Goal: Task Accomplishment & Management: Complete application form

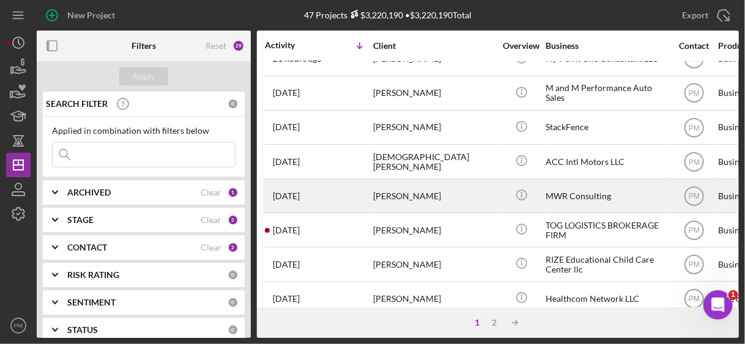
scroll to position [61, 0]
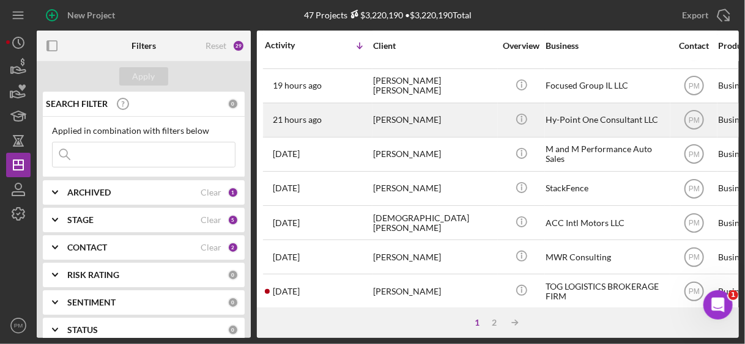
click at [404, 125] on div "[PERSON_NAME]" at bounding box center [434, 120] width 122 height 32
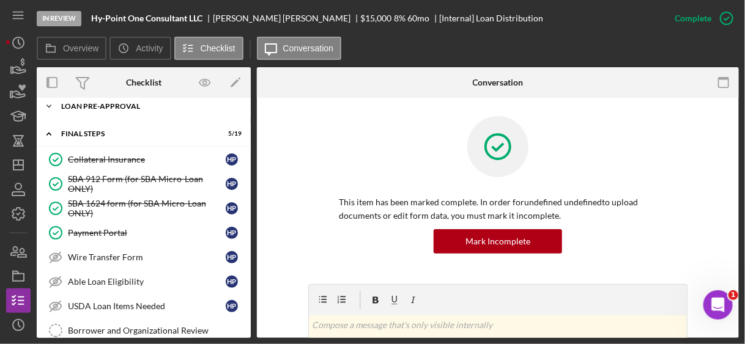
scroll to position [31, 0]
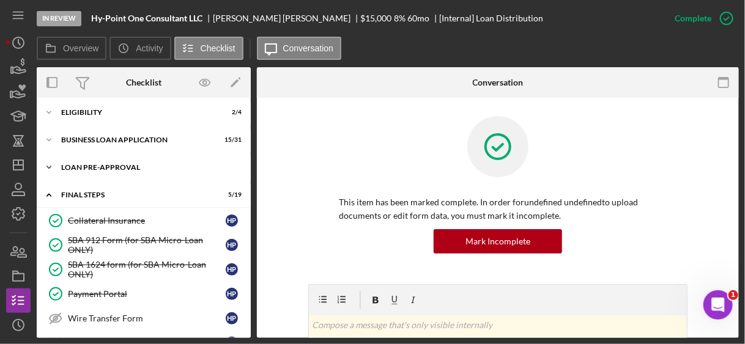
click at [105, 165] on div "LOAN PRE-APPROVAL" at bounding box center [148, 167] width 174 height 7
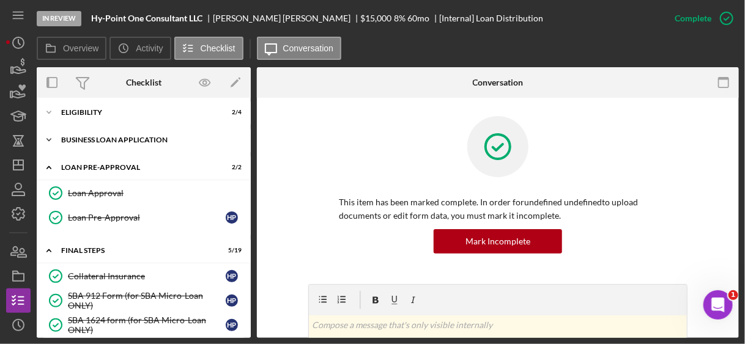
click at [108, 135] on div "Icon/Expander BUSINESS LOAN APPLICATION 15 / 31" at bounding box center [144, 140] width 214 height 24
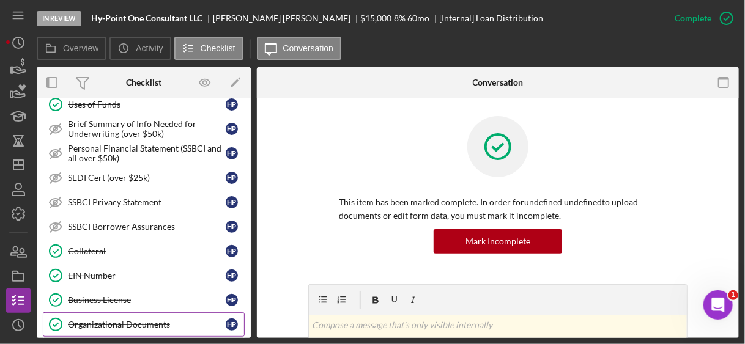
scroll to position [459, 0]
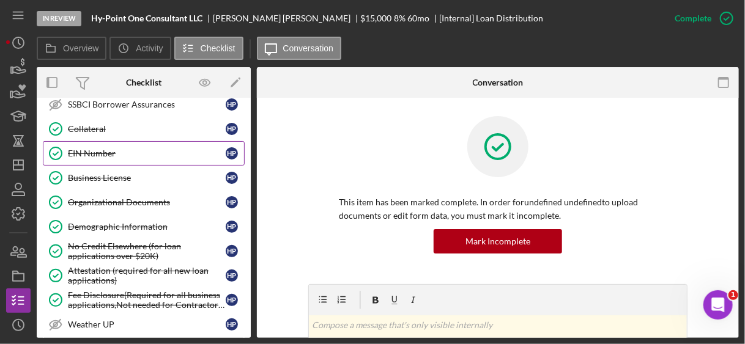
click at [98, 149] on div "EIN Number" at bounding box center [147, 154] width 158 height 10
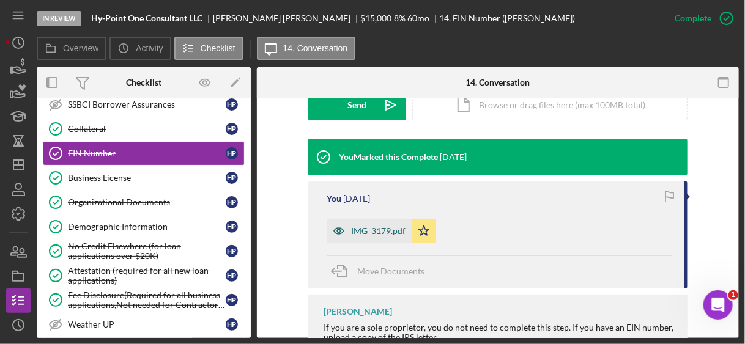
click at [377, 229] on div "IMG_3179.pdf" at bounding box center [378, 231] width 54 height 10
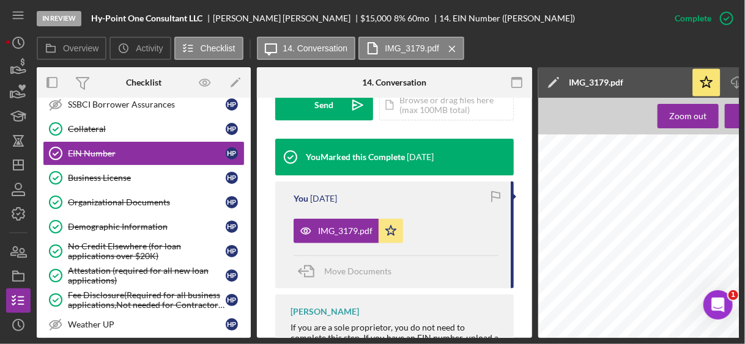
scroll to position [306, 401]
click at [93, 190] on link "Organizational Documents Organizational Documents H P" at bounding box center [144, 202] width 202 height 24
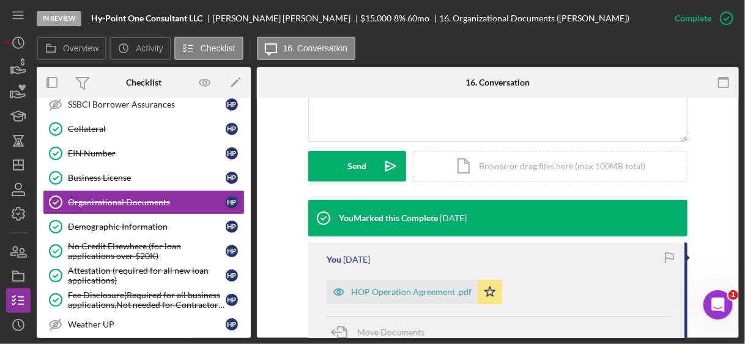
scroll to position [489, 0]
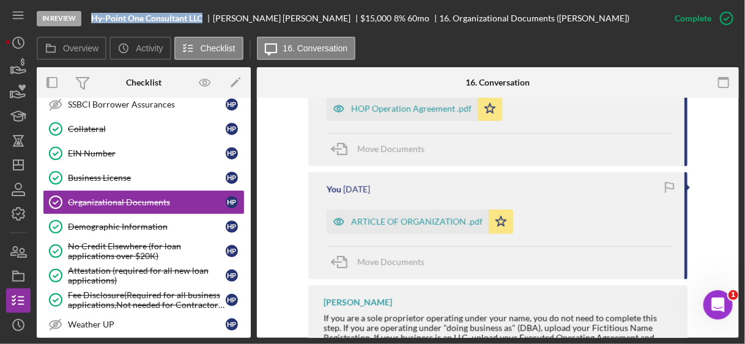
drag, startPoint x: 206, startPoint y: 17, endPoint x: 88, endPoint y: 20, distance: 118.1
click at [88, 20] on div "In Review Hy-Point One Consultant LLC [PERSON_NAME] $15,000 $15,000 8 % 60 mo 1…" at bounding box center [350, 18] width 626 height 37
copy b "Hy-Point One Consultant LLC"
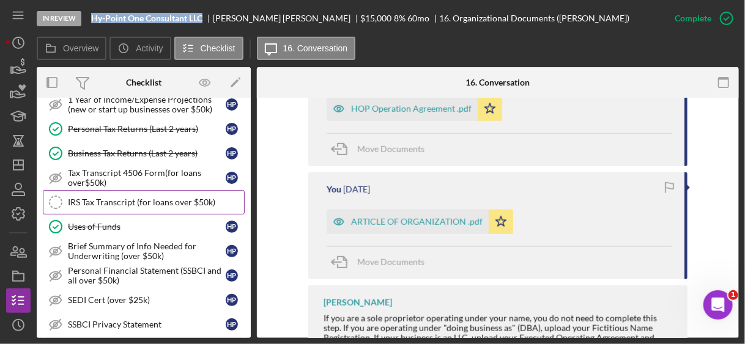
scroll to position [0, 0]
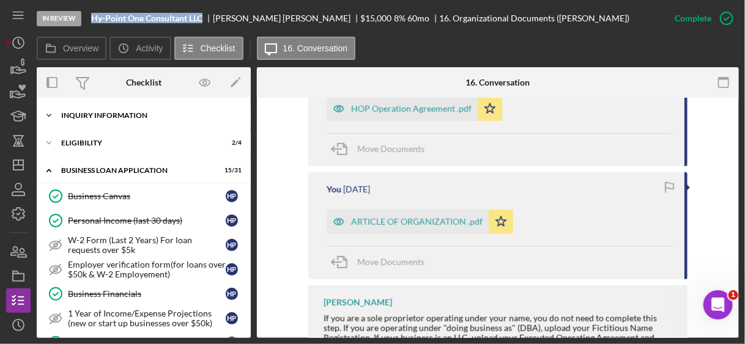
click at [105, 117] on div "INQUIRY INFORMATION" at bounding box center [148, 115] width 174 height 7
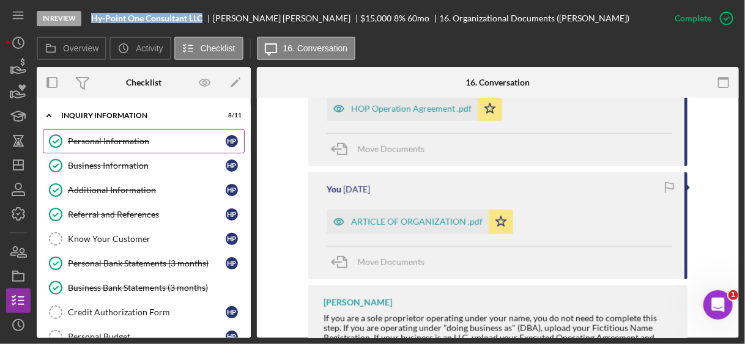
click at [92, 146] on div "Personal Information" at bounding box center [147, 141] width 158 height 10
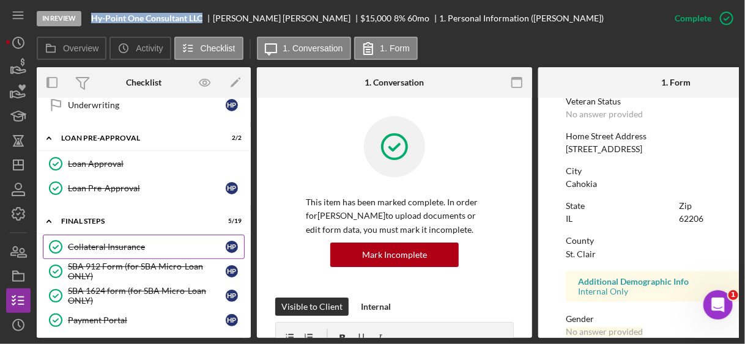
scroll to position [1406, 0]
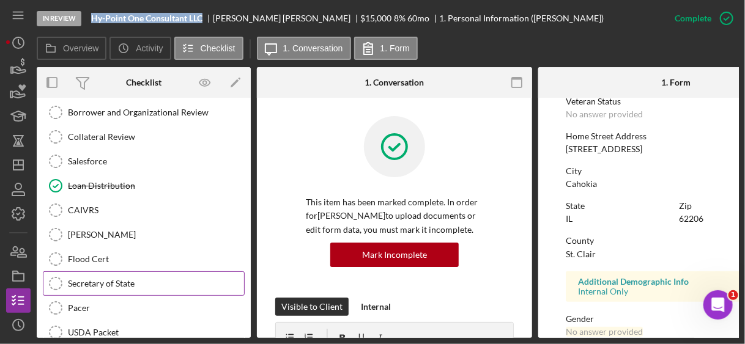
drag, startPoint x: 124, startPoint y: 263, endPoint x: 132, endPoint y: 267, distance: 9.0
click at [124, 271] on link "Secretary of State Secretary of State" at bounding box center [144, 283] width 202 height 24
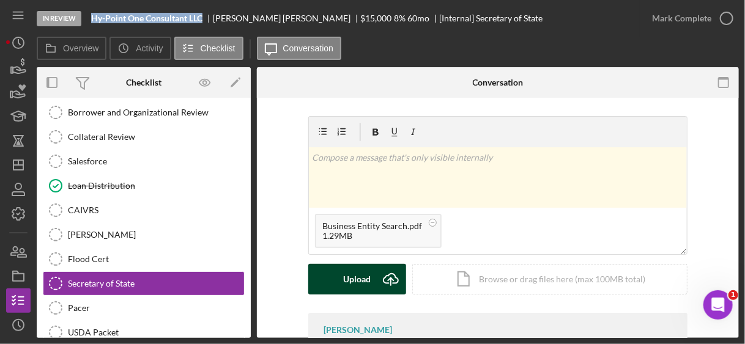
click at [344, 294] on div "Upload" at bounding box center [358, 279] width 28 height 31
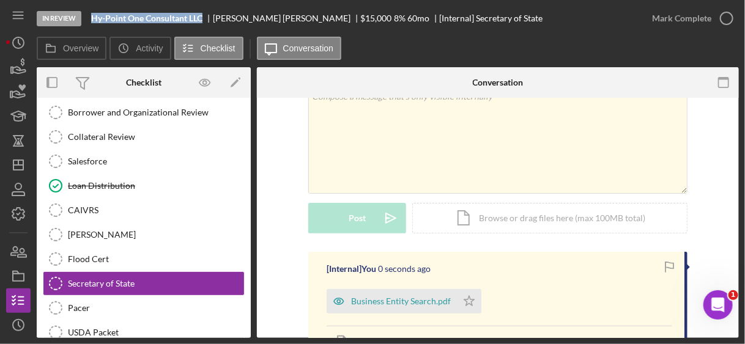
scroll to position [183, 0]
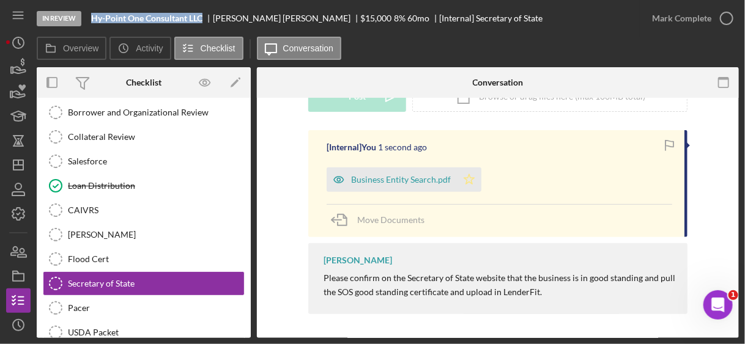
click at [466, 177] on icon "Icon/Star" at bounding box center [469, 180] width 24 height 24
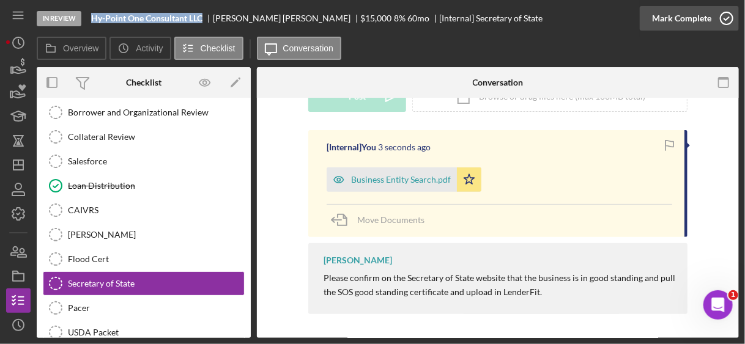
click at [673, 28] on div "Mark Complete" at bounding box center [681, 18] width 59 height 24
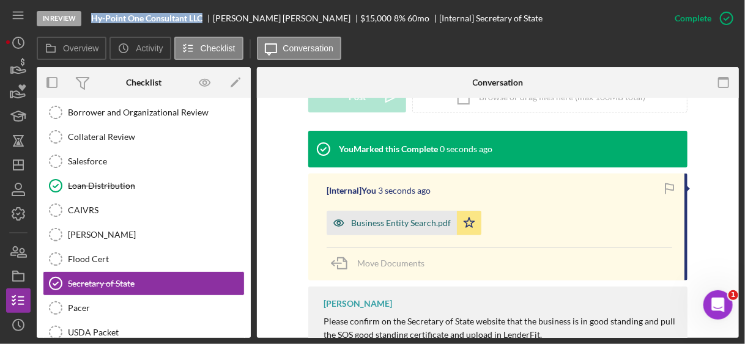
click at [416, 221] on div "Business Entity Search.pdf" at bounding box center [401, 223] width 100 height 10
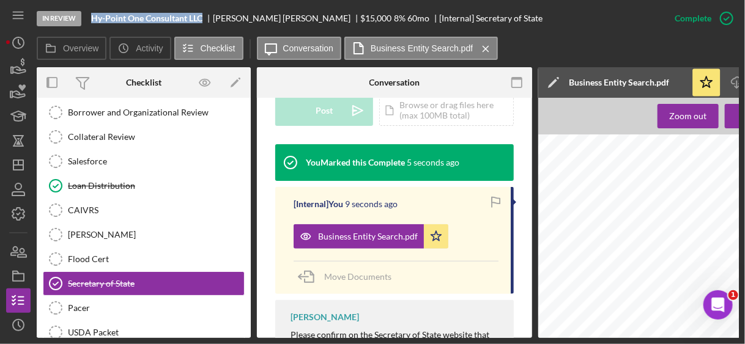
scroll to position [1284, 0]
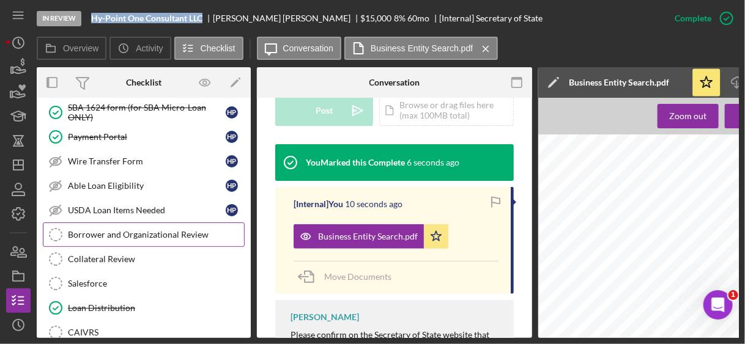
click at [129, 223] on link "Borrower and Organizational Review Borrower and Organizational Review" at bounding box center [144, 235] width 202 height 24
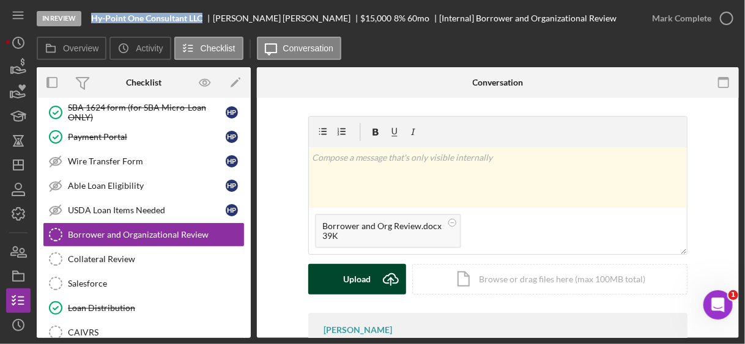
click at [351, 275] on div "Upload" at bounding box center [358, 279] width 28 height 31
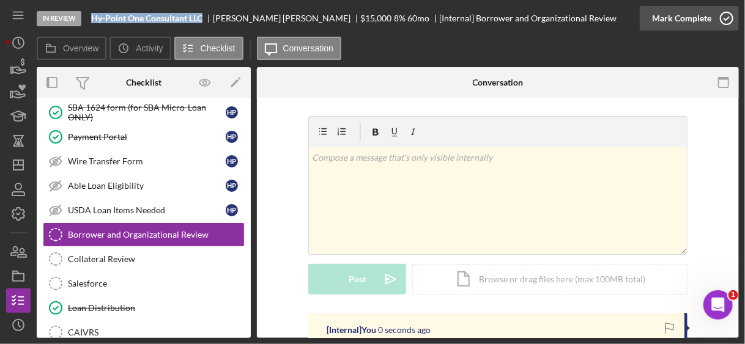
click at [685, 20] on div "Mark Complete" at bounding box center [681, 18] width 59 height 24
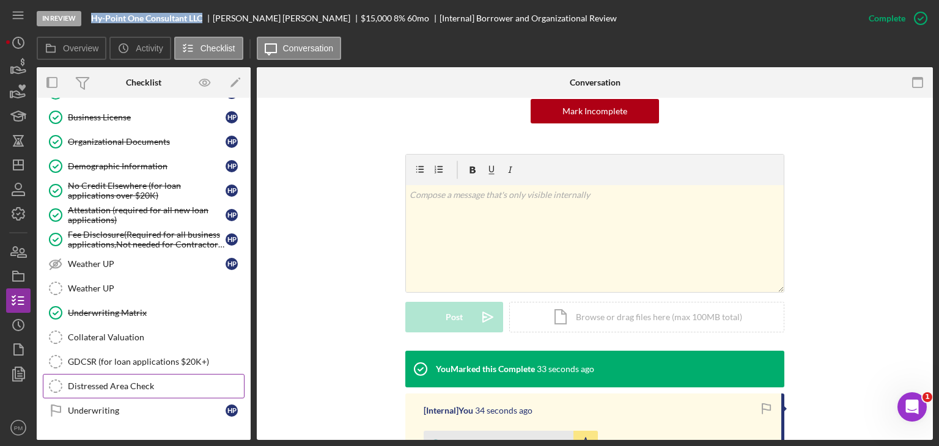
scroll to position [673, 0]
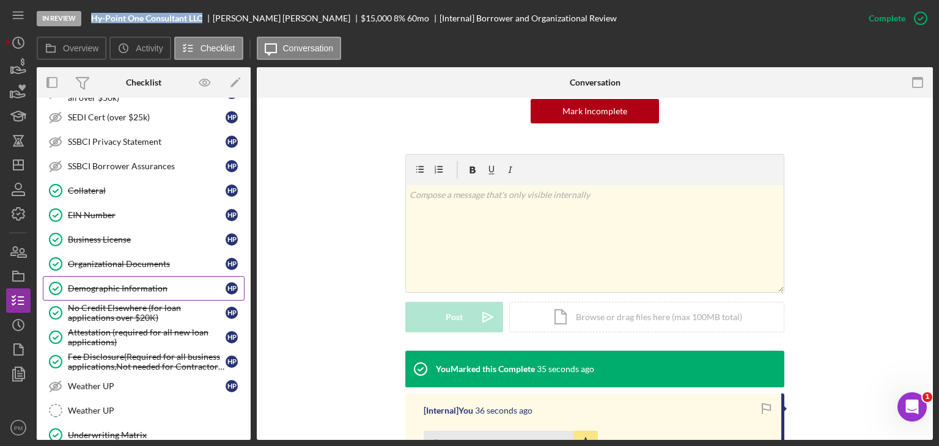
drag, startPoint x: 145, startPoint y: 286, endPoint x: 138, endPoint y: 284, distance: 7.2
click at [145, 286] on link "Demographic Information Demographic Information H P" at bounding box center [144, 288] width 202 height 24
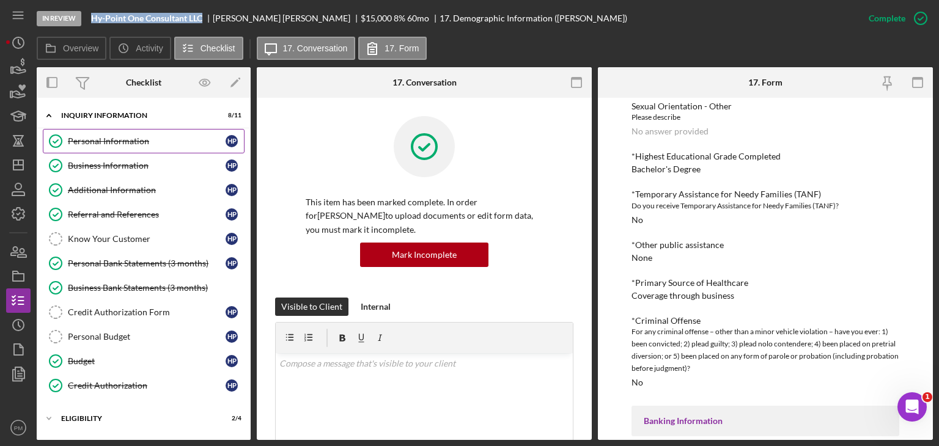
click at [88, 147] on link "Personal Information Personal Information H P" at bounding box center [144, 141] width 202 height 24
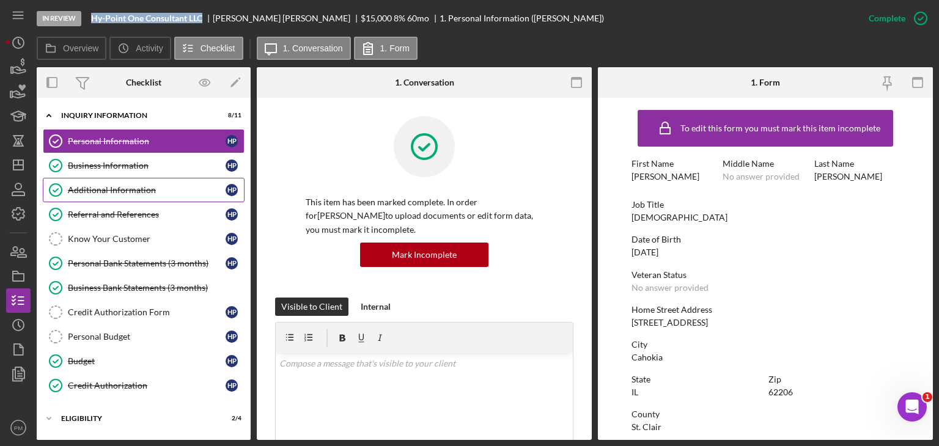
click at [106, 186] on div "Additional Information" at bounding box center [147, 190] width 158 height 10
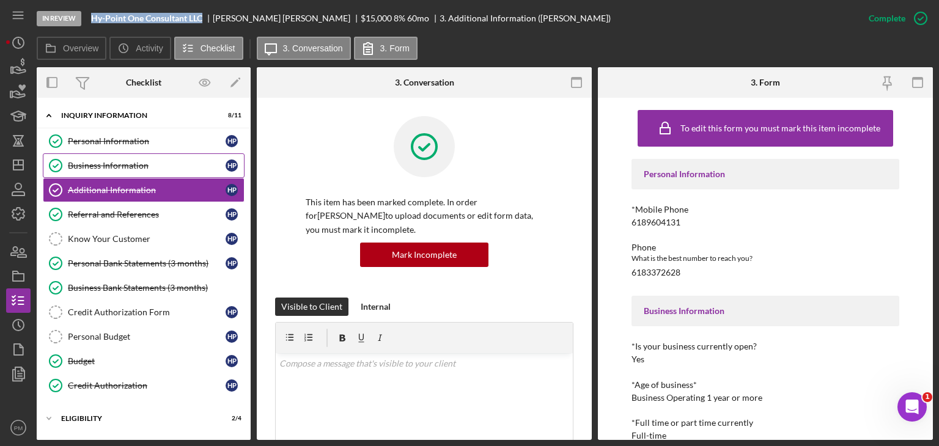
click at [76, 159] on link "Business Information Business Information H P" at bounding box center [144, 165] width 202 height 24
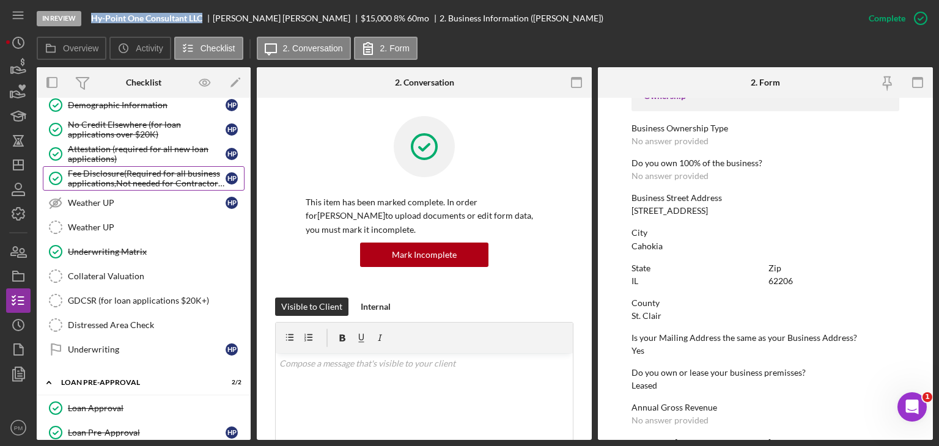
scroll to position [734, 0]
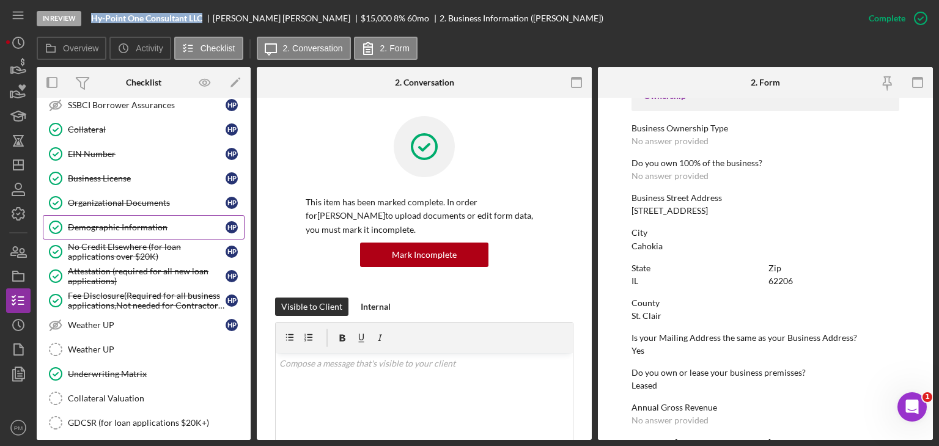
click at [126, 223] on div "Demographic Information" at bounding box center [147, 228] width 158 height 10
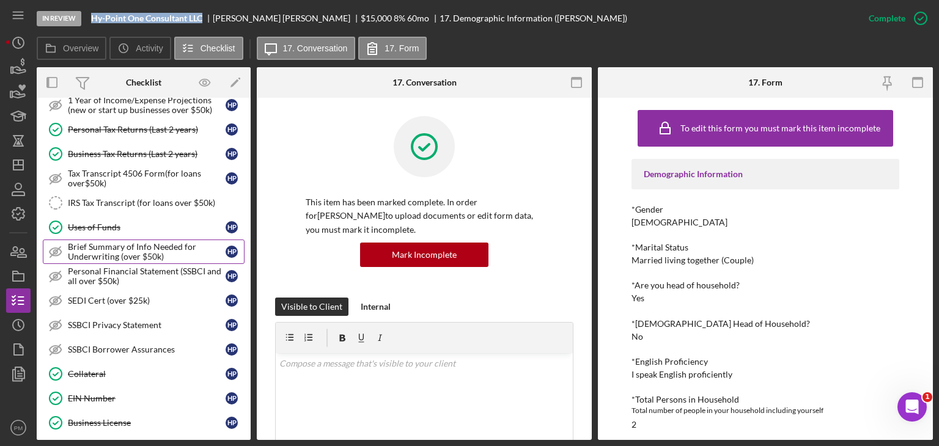
scroll to position [306, 0]
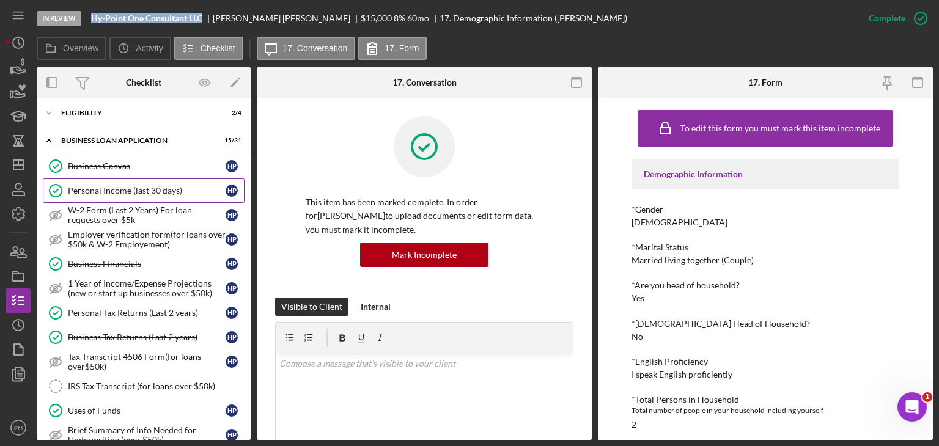
click at [105, 190] on div "Personal Income (last 30 days)" at bounding box center [147, 191] width 158 height 10
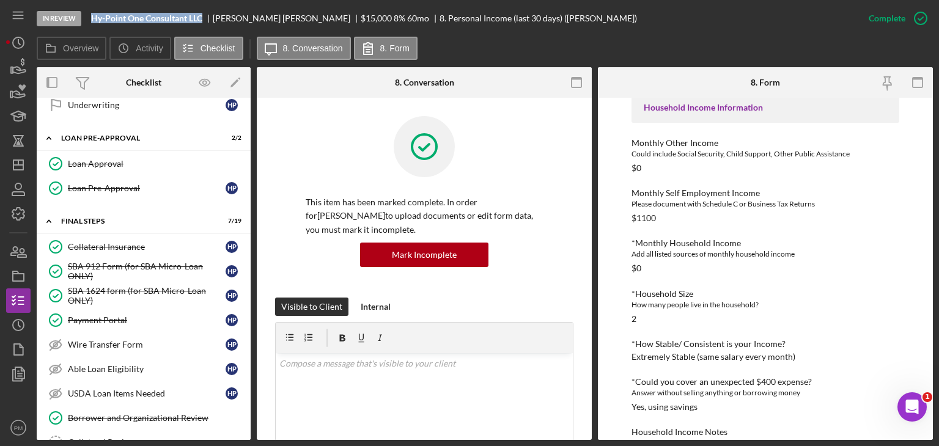
scroll to position [1384, 0]
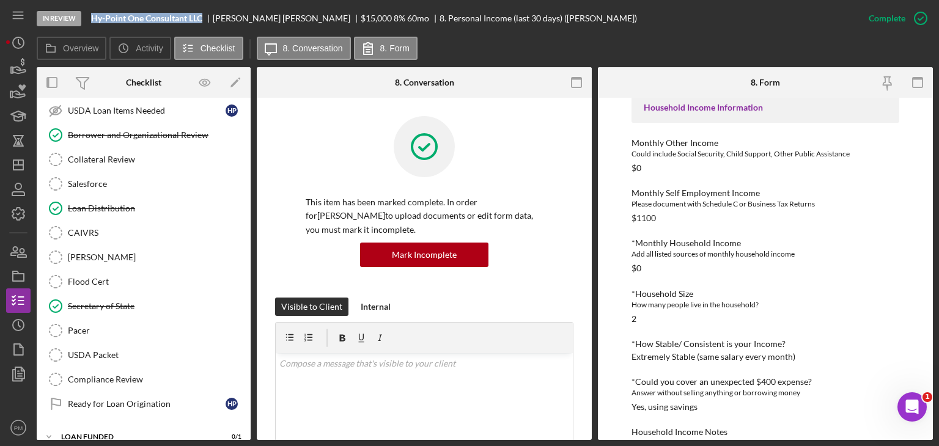
drag, startPoint x: 99, startPoint y: 201, endPoint x: 242, endPoint y: 224, distance: 145.0
click at [99, 201] on link "Loan Distribution Loan Distribution" at bounding box center [144, 208] width 202 height 24
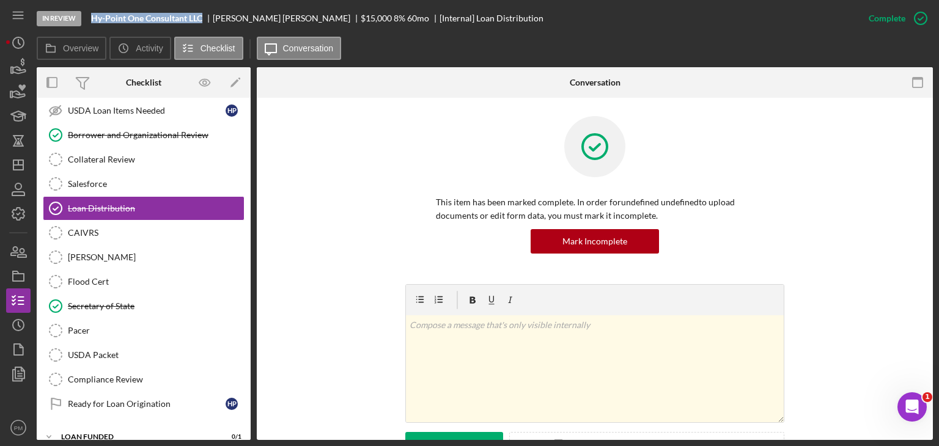
scroll to position [1384, 0]
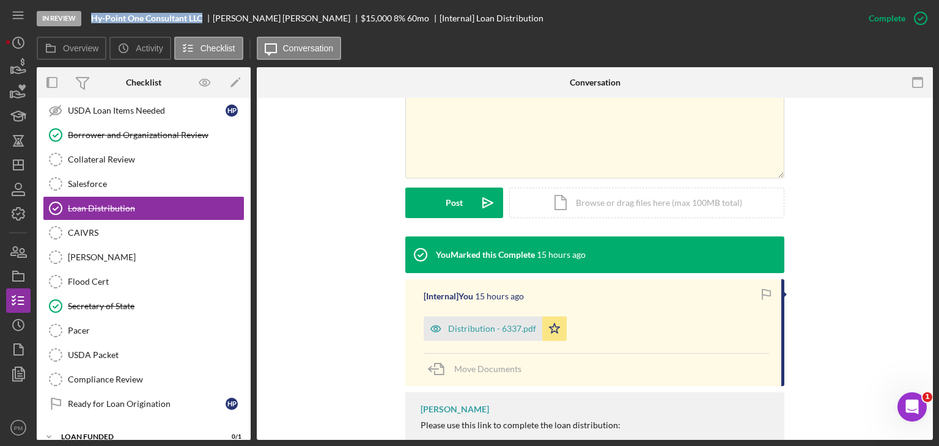
click at [511, 323] on div "Distribution - 6337.pdf" at bounding box center [492, 329] width 88 height 10
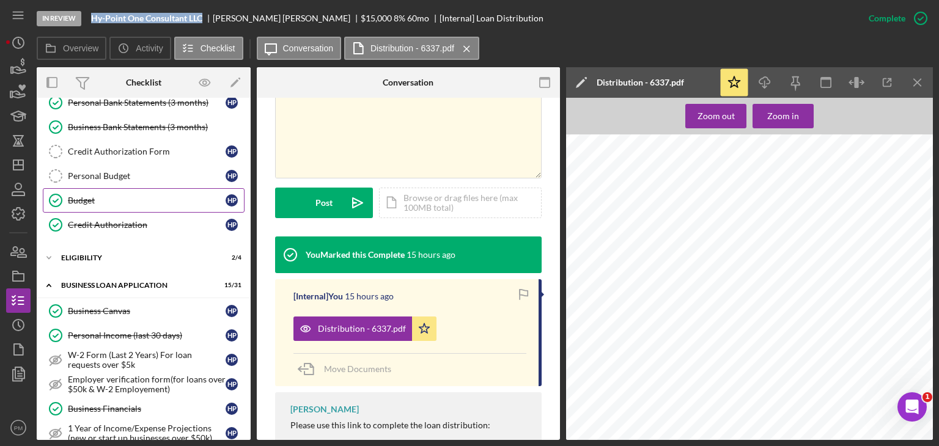
scroll to position [0, 0]
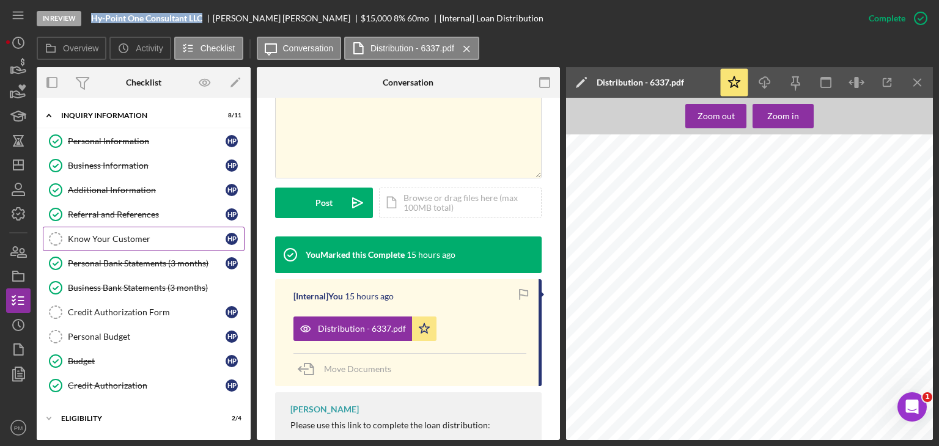
click at [145, 210] on div "Referral and References" at bounding box center [147, 215] width 158 height 10
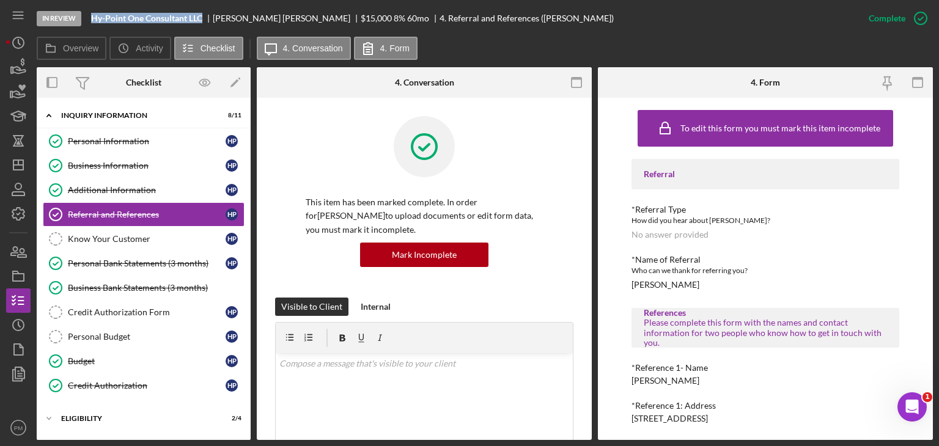
scroll to position [183, 0]
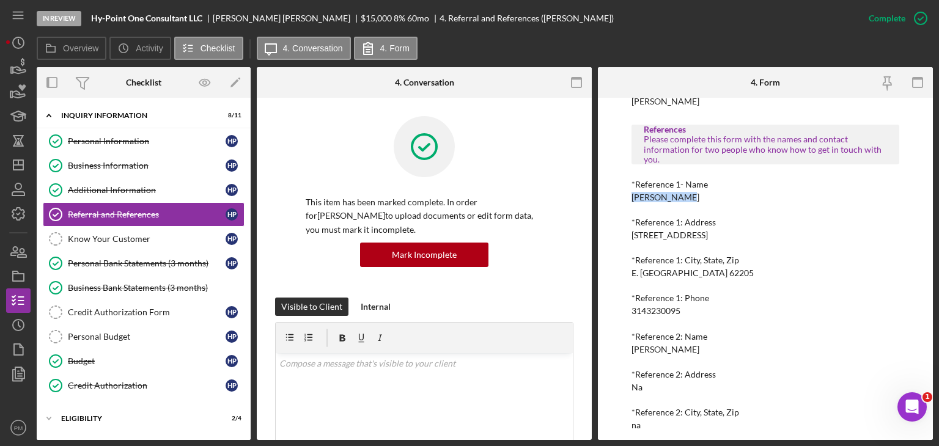
drag, startPoint x: 690, startPoint y: 200, endPoint x: 618, endPoint y: 199, distance: 72.2
click at [618, 199] on div "To edit this form you must mark this item incomplete Referral *Referral Type Ho…" at bounding box center [765, 269] width 335 height 342
copy div "[PERSON_NAME]"
drag, startPoint x: 688, startPoint y: 315, endPoint x: 619, endPoint y: 314, distance: 69.1
click at [619, 314] on div "To edit this form you must mark this item incomplete Referral *Referral Type Ho…" at bounding box center [765, 269] width 335 height 342
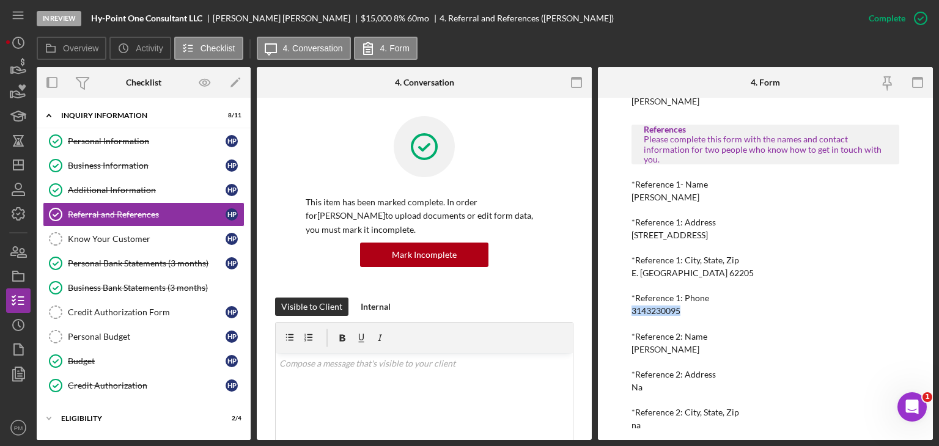
copy div "3143230095"
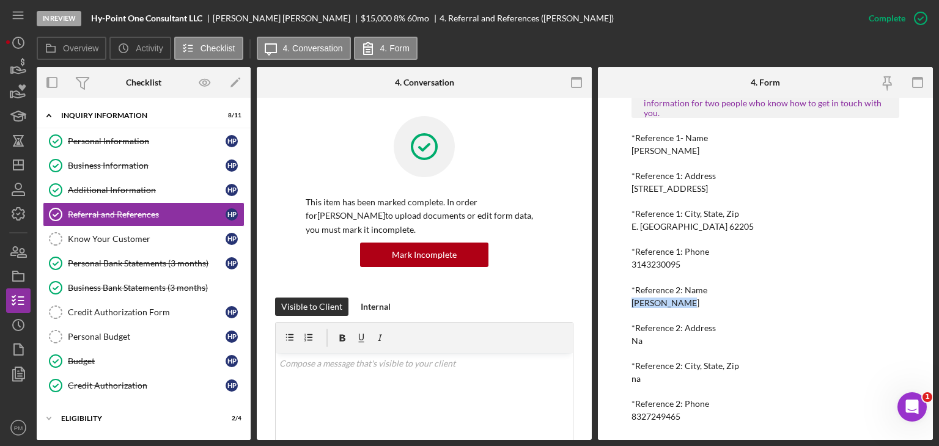
drag, startPoint x: 684, startPoint y: 303, endPoint x: 607, endPoint y: 302, distance: 77.7
click at [607, 302] on div "To edit this form you must mark this item incomplete Referral *Referral Type Ho…" at bounding box center [765, 269] width 335 height 342
copy div "[PERSON_NAME]"
drag, startPoint x: 660, startPoint y: 416, endPoint x: 632, endPoint y: 416, distance: 28.1
click at [628, 323] on div "To edit this form you must mark this item incomplete Referral *Referral Type Ho…" at bounding box center [765, 269] width 335 height 342
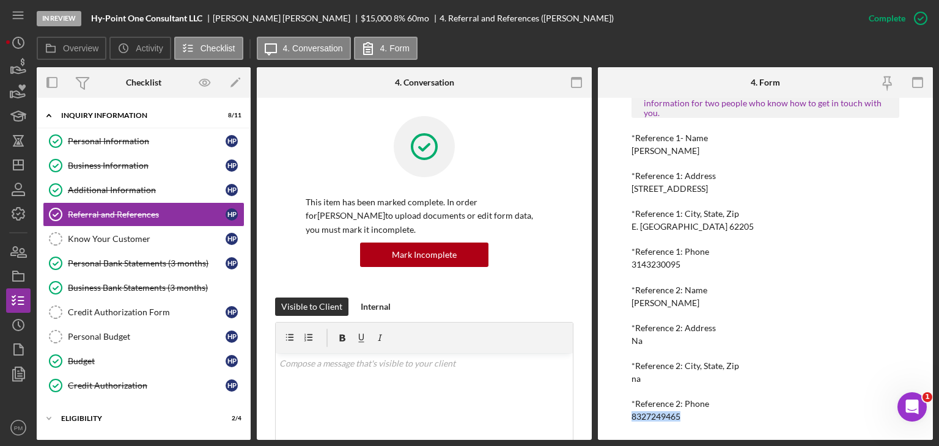
copy div "8327249465"
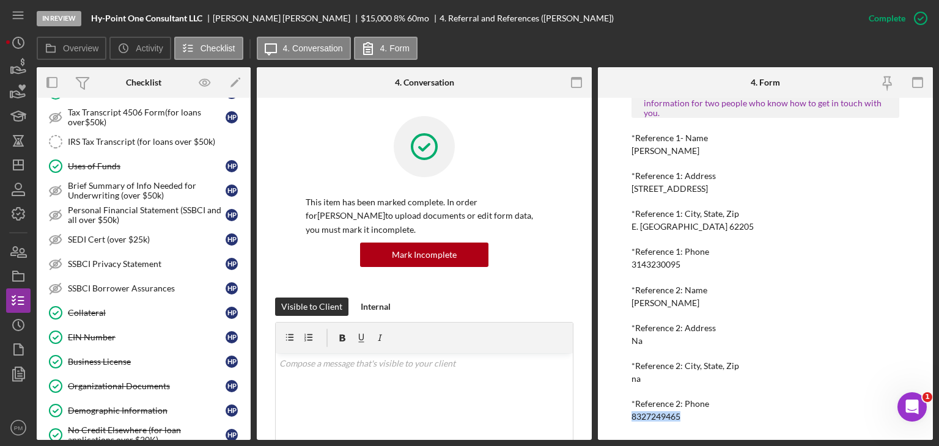
scroll to position [856, 0]
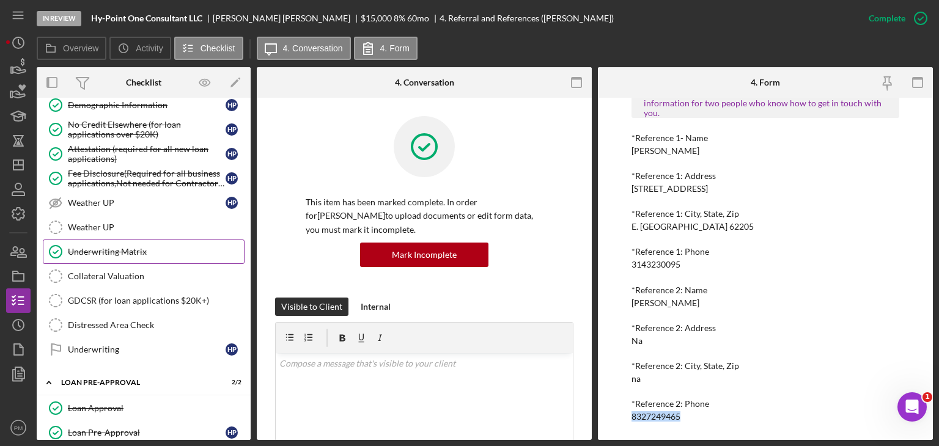
drag, startPoint x: 97, startPoint y: 248, endPoint x: 106, endPoint y: 248, distance: 9.2
click at [97, 248] on link "Underwriting Matrix Underwriting Matrix" at bounding box center [144, 252] width 202 height 24
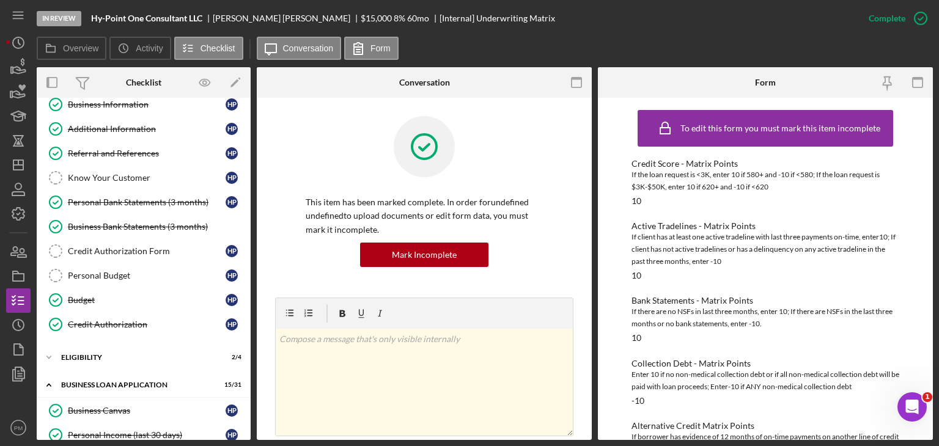
scroll to position [306, 0]
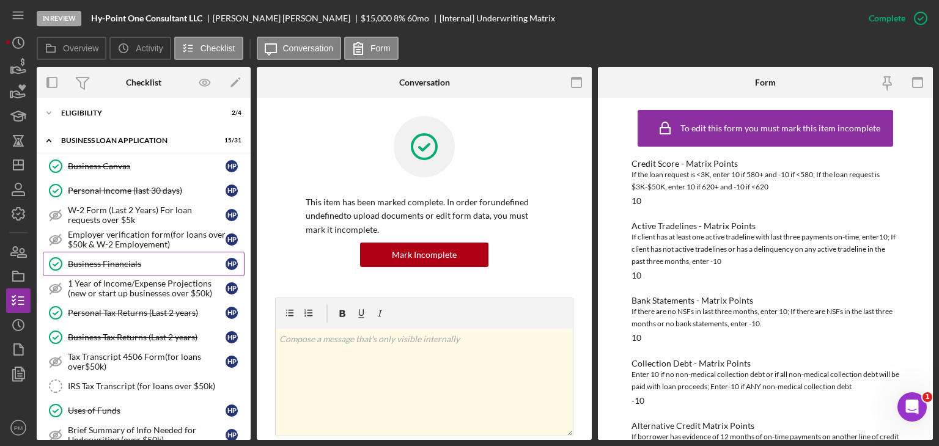
click at [111, 259] on div "Business Financials" at bounding box center [147, 264] width 158 height 10
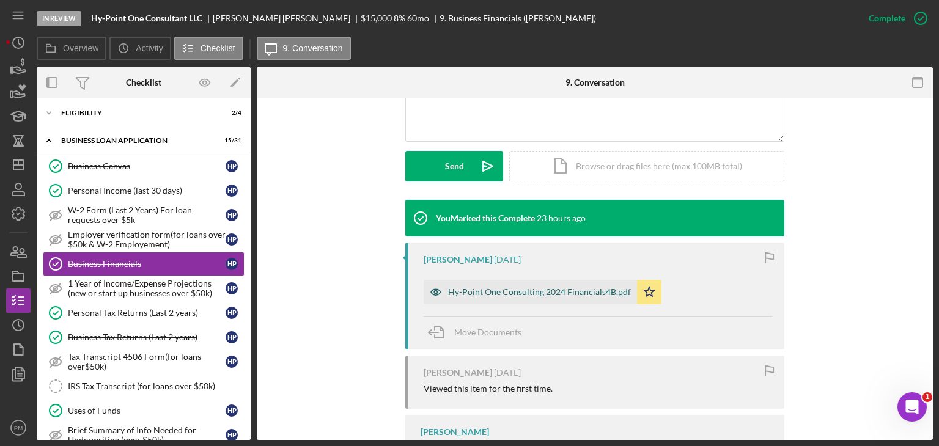
drag, startPoint x: 493, startPoint y: 291, endPoint x: 499, endPoint y: 292, distance: 6.1
click at [493, 292] on div "Hy-Point One Consulting 2024 Financials4B.pdf" at bounding box center [539, 292] width 183 height 10
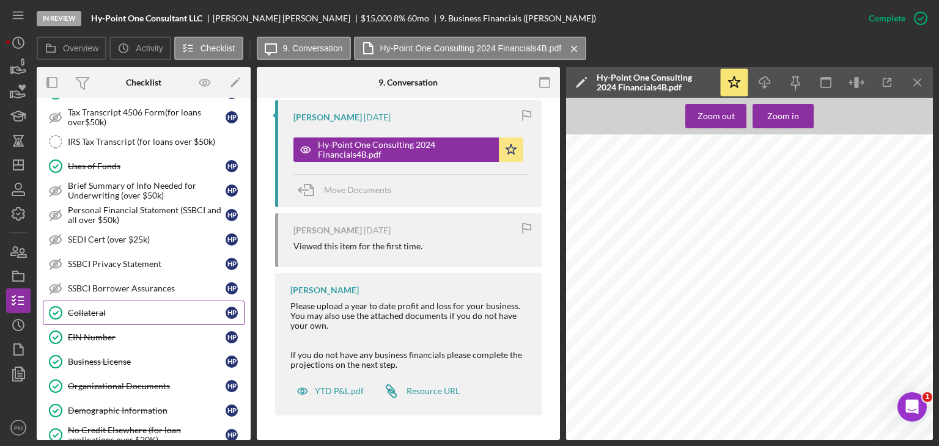
scroll to position [611, 0]
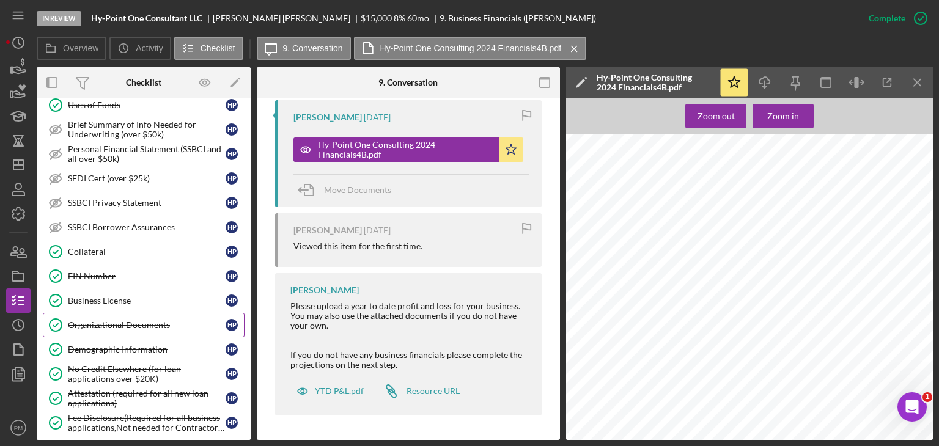
click at [147, 323] on link "Organizational Documents Organizational Documents H P" at bounding box center [144, 325] width 202 height 24
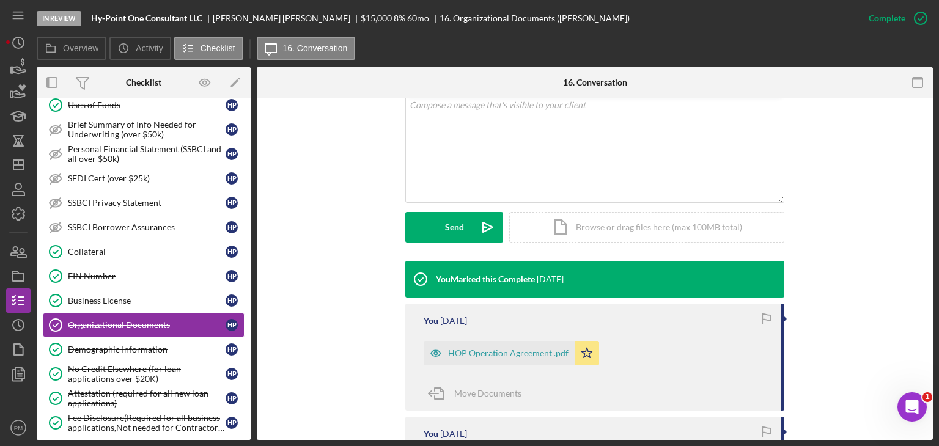
click at [470, 323] on div "HOP Operation Agreement .pdf" at bounding box center [508, 354] width 120 height 10
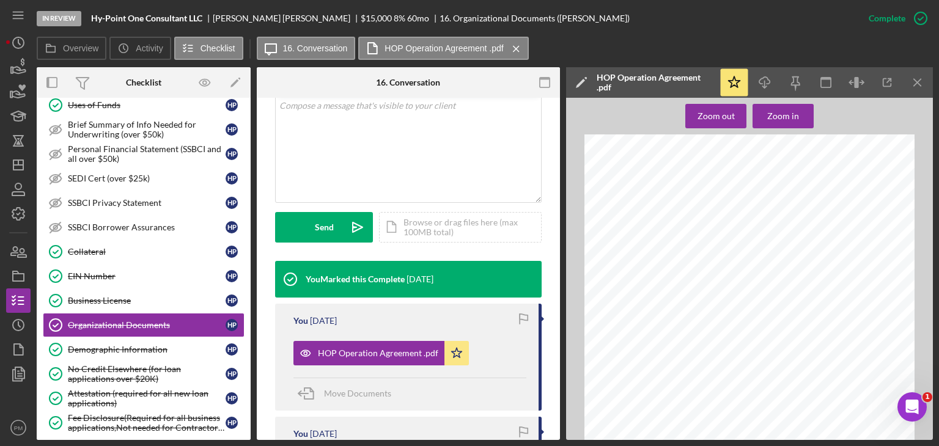
scroll to position [494, 0]
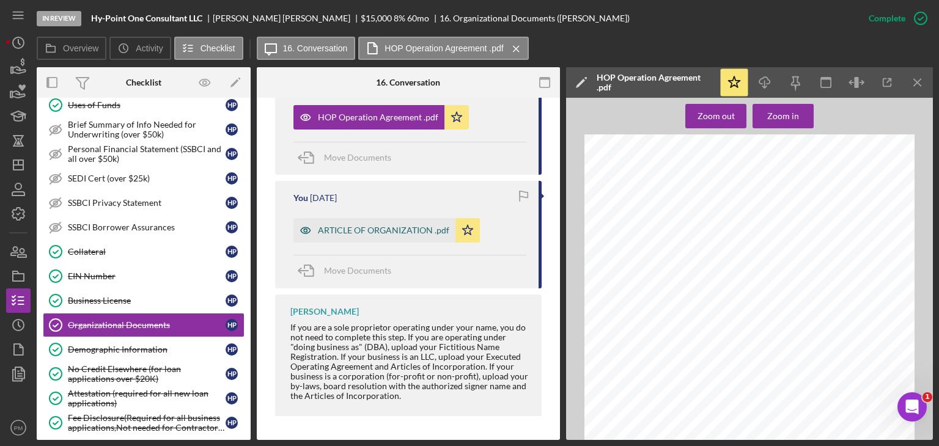
click at [361, 226] on div "ARTICLE OF ORGANIZATION .pdf" at bounding box center [383, 231] width 131 height 10
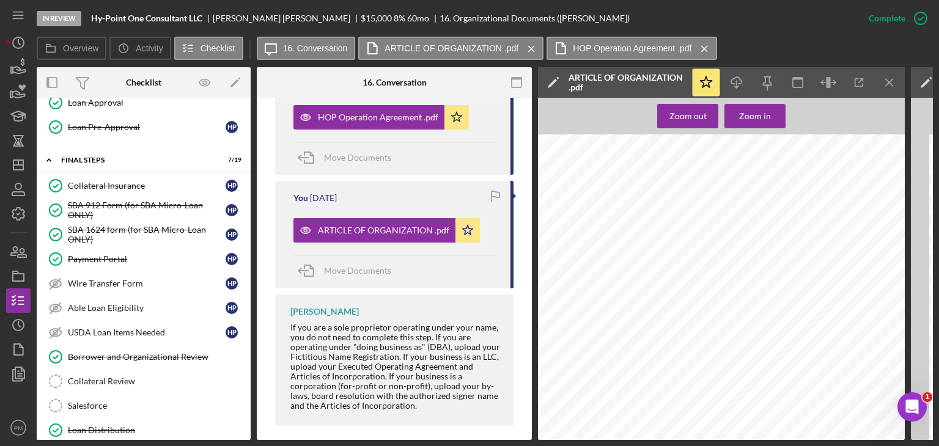
scroll to position [1387, 0]
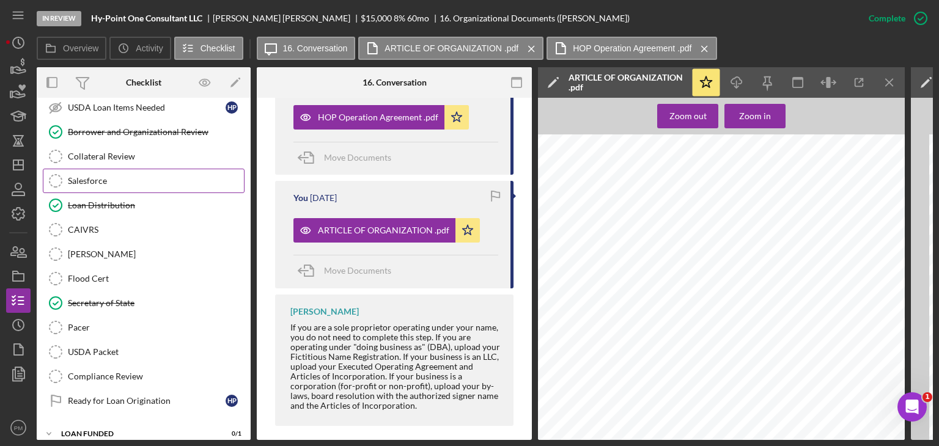
click at [120, 176] on div "Salesforce" at bounding box center [156, 181] width 176 height 10
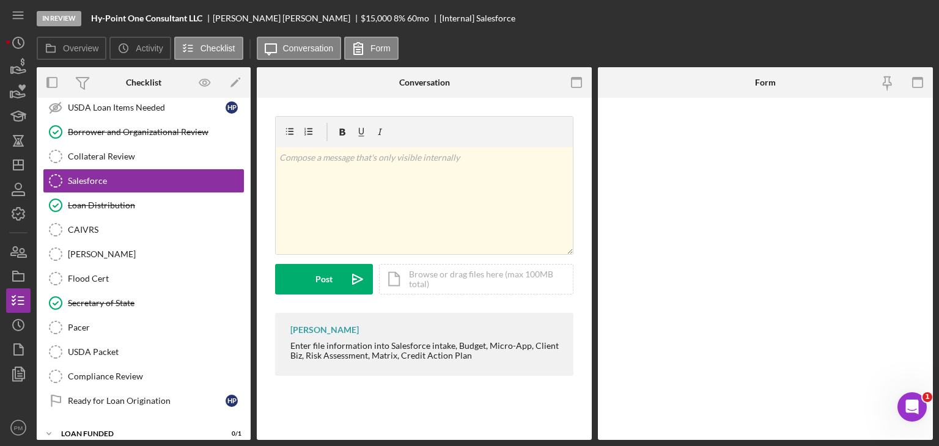
scroll to position [1384, 0]
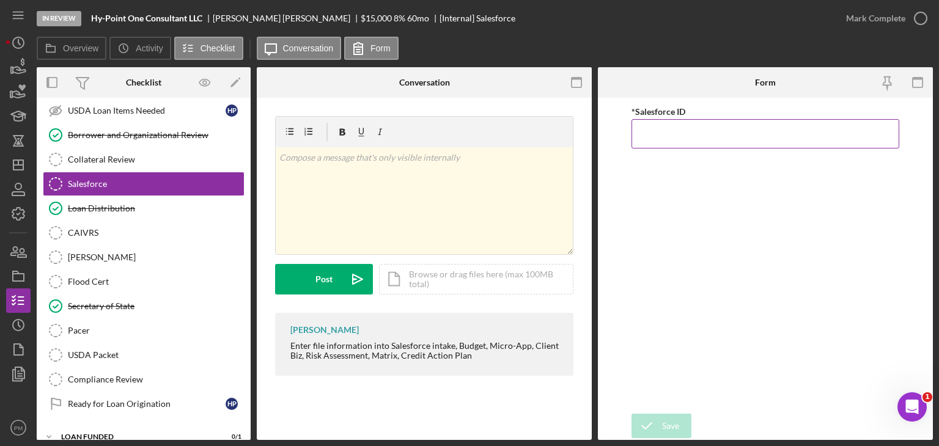
click at [698, 129] on input "*Salesforce ID" at bounding box center [766, 133] width 268 height 29
paste input "a0wPC000002Syw9YAC"
type input "a0wPC000002Syw9YAC"
drag, startPoint x: 670, startPoint y: 424, endPoint x: 712, endPoint y: 360, distance: 76.5
click at [670, 323] on div "Save" at bounding box center [670, 426] width 17 height 24
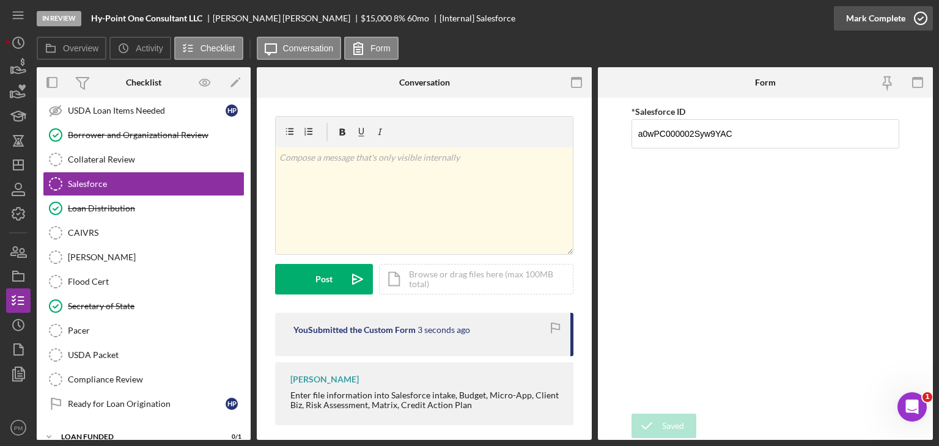
click at [744, 18] on div "Mark Complete" at bounding box center [875, 18] width 59 height 24
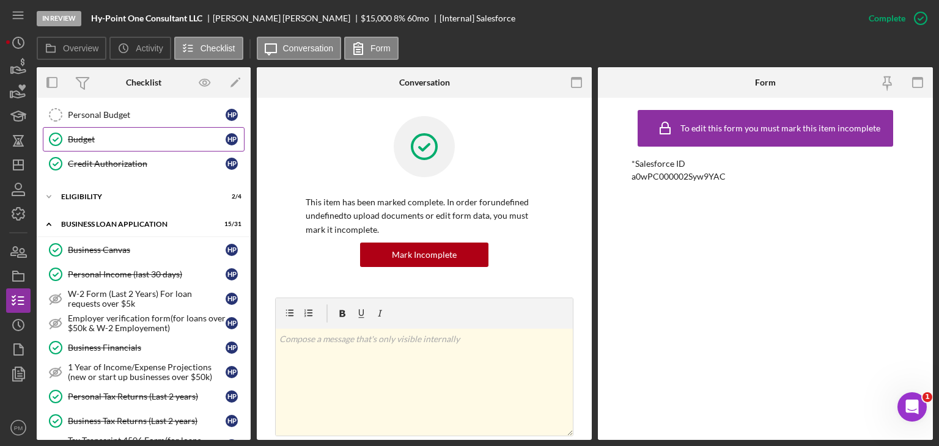
scroll to position [0, 0]
